Goal: Information Seeking & Learning: Learn about a topic

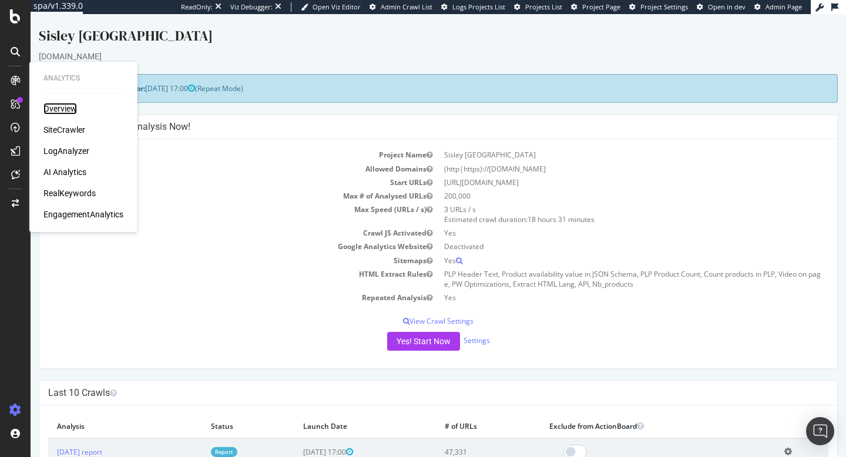
click at [69, 106] on div "Overview" at bounding box center [59, 109] width 33 height 12
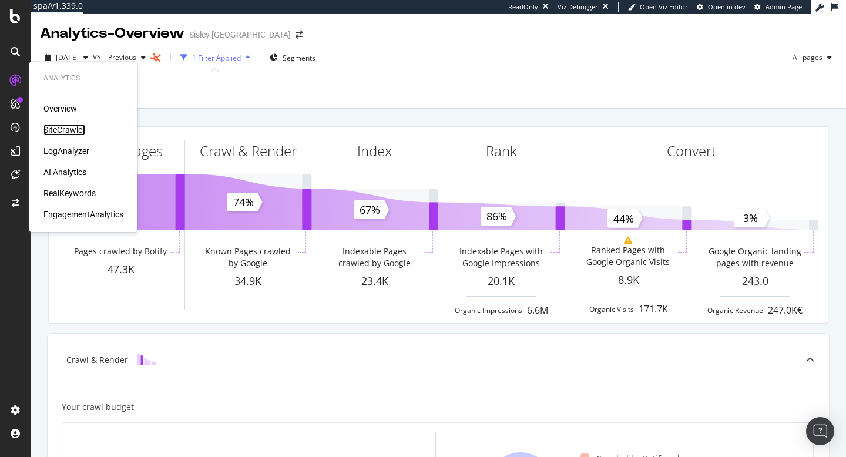
click at [62, 127] on div "SiteCrawler" at bounding box center [64, 130] width 42 height 12
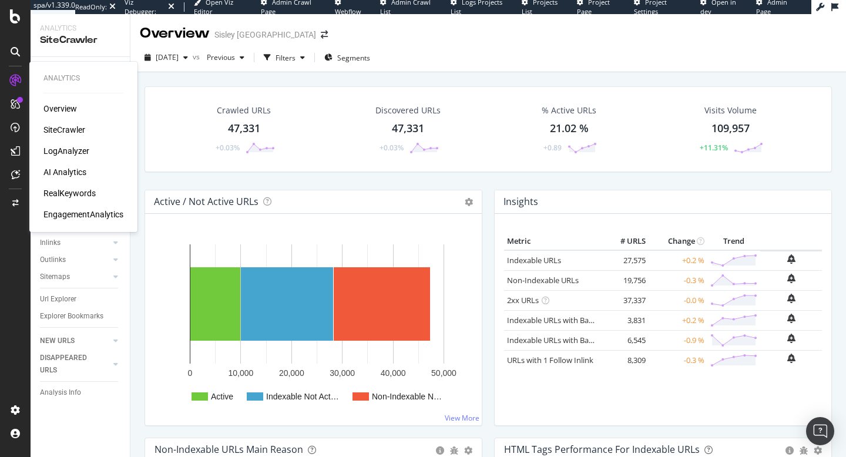
click at [82, 212] on div "EngagementAnalytics" at bounding box center [83, 215] width 80 height 12
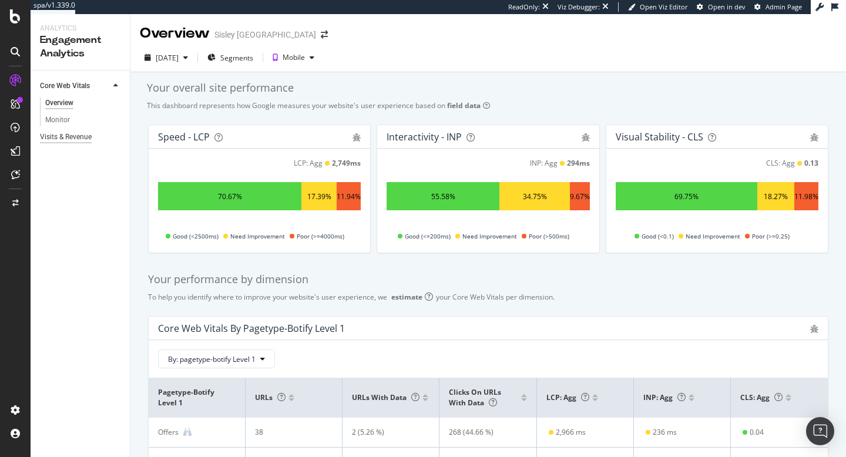
click at [64, 136] on div "Visits & Revenue" at bounding box center [66, 137] width 52 height 12
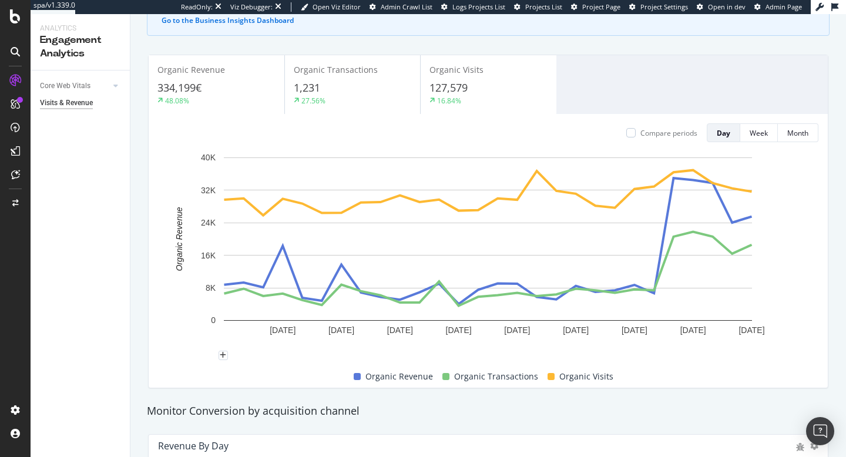
scroll to position [104, 0]
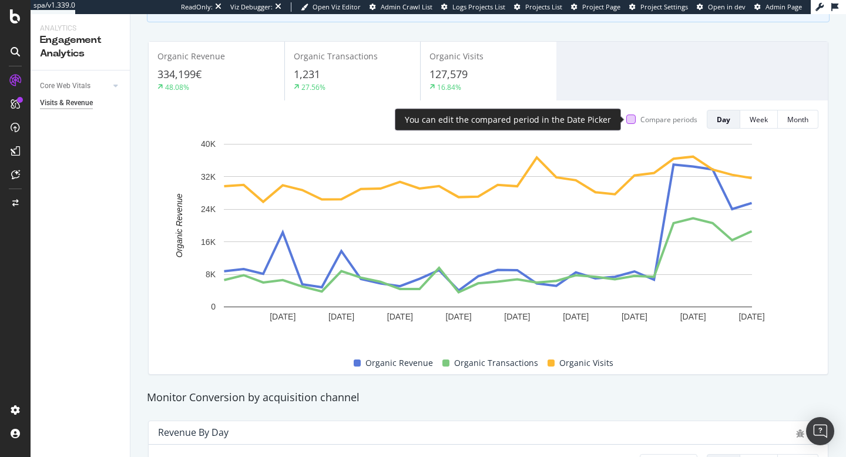
click at [627, 119] on div at bounding box center [630, 119] width 9 height 9
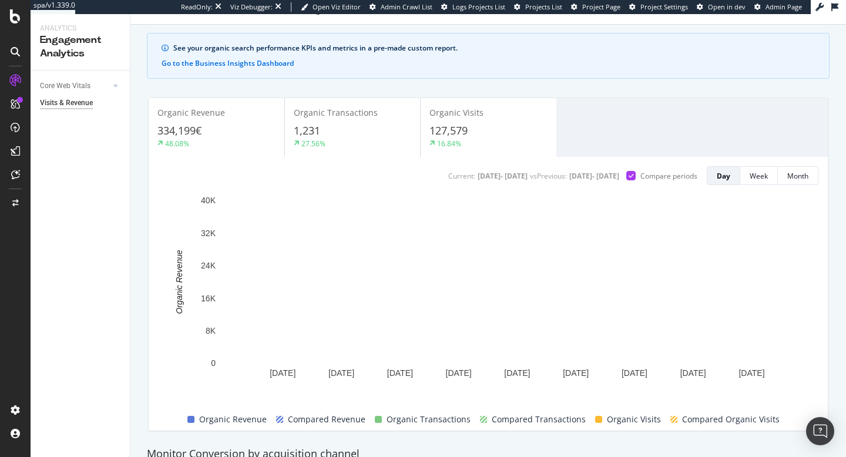
scroll to position [0, 0]
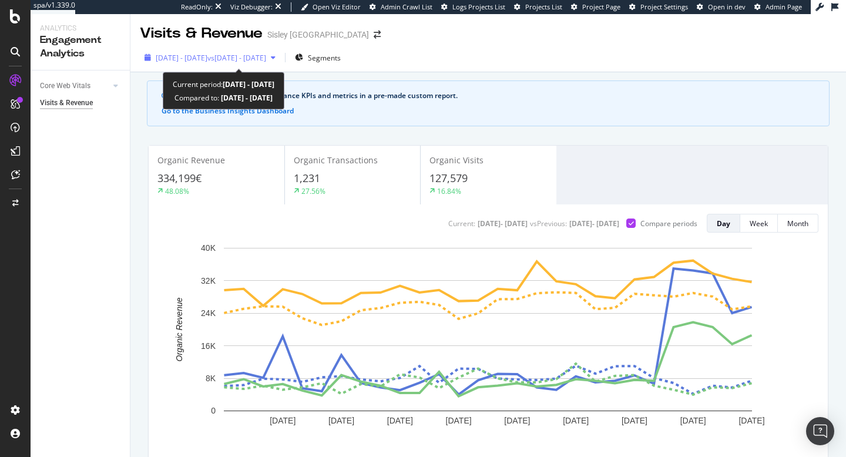
click at [280, 56] on div "button" at bounding box center [273, 57] width 14 height 7
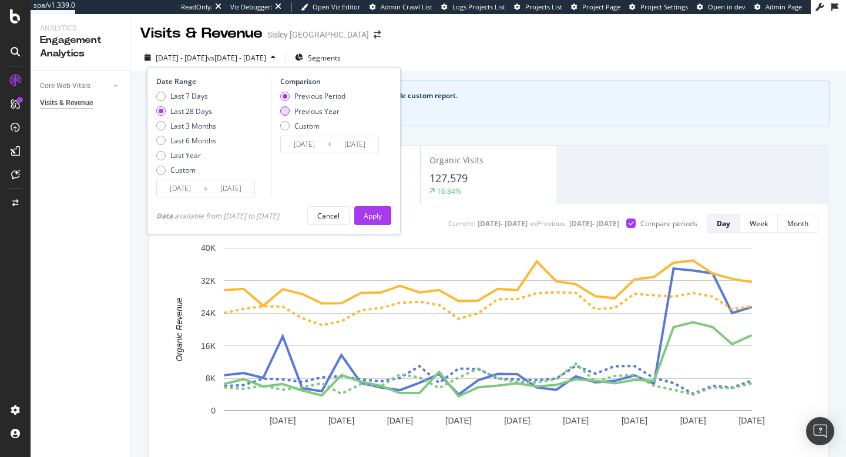
click at [289, 109] on div "Previous Year" at bounding box center [284, 110] width 9 height 9
type input "[DATE]"
click at [382, 214] on div "Apply" at bounding box center [373, 216] width 18 height 10
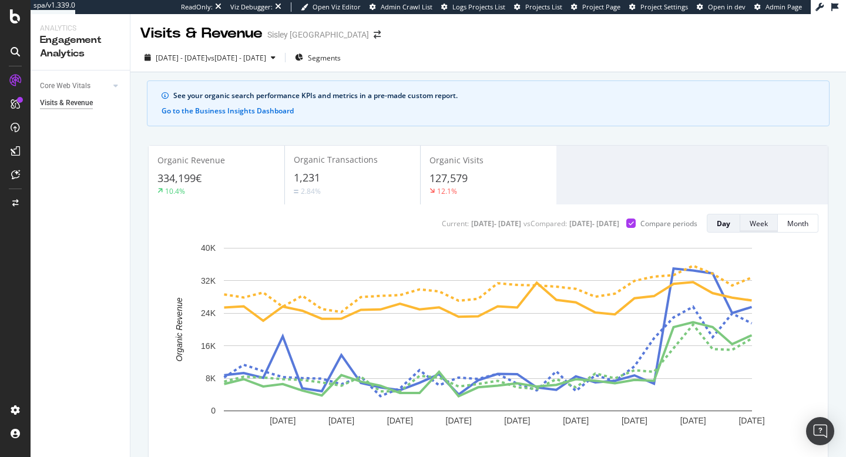
click at [764, 222] on div "Week" at bounding box center [759, 224] width 18 height 10
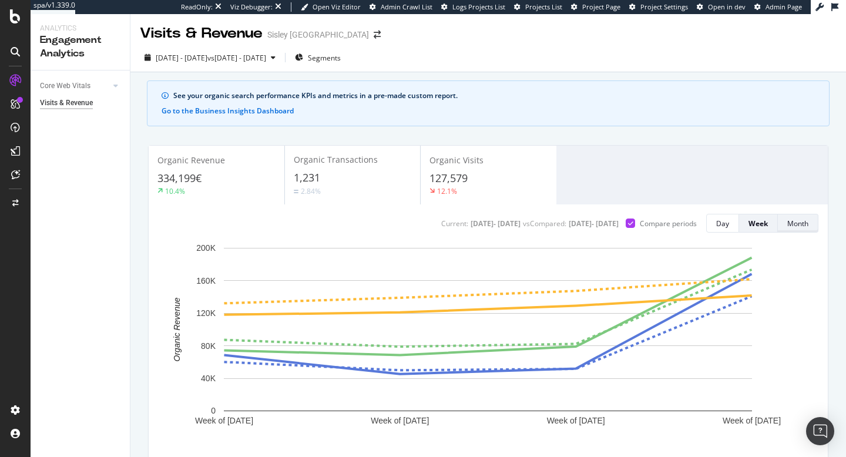
click at [803, 225] on div "Month" at bounding box center [797, 224] width 21 height 10
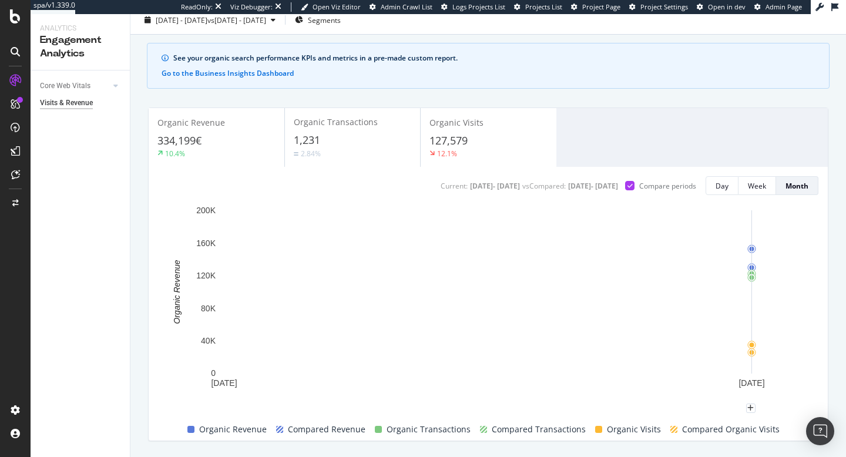
scroll to position [37, 0]
